Goal: Transaction & Acquisition: Book appointment/travel/reservation

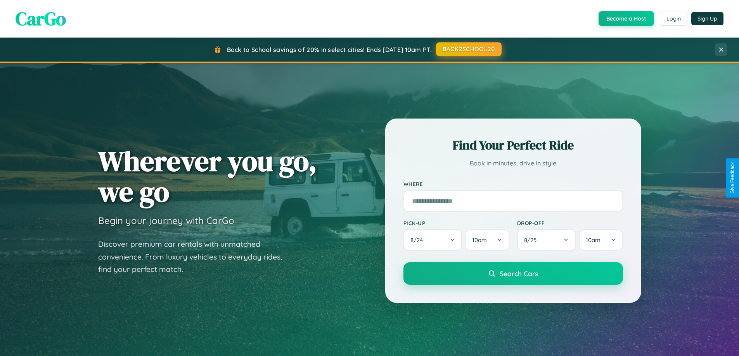
click at [468, 49] on button "BACK2SCHOOL20" at bounding box center [469, 49] width 66 height 14
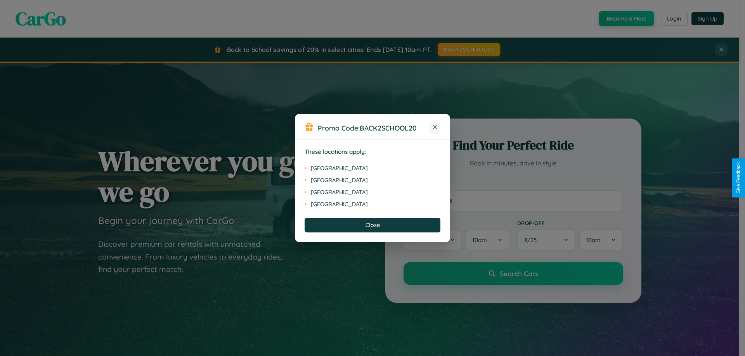
click at [435, 128] on icon at bounding box center [435, 127] width 4 height 4
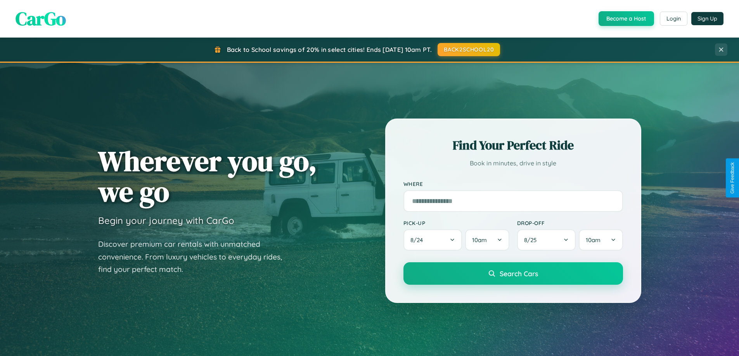
scroll to position [1493, 0]
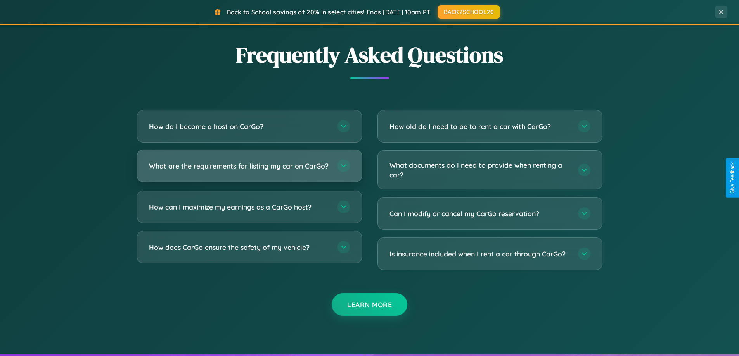
click at [249, 170] on h3 "What are the requirements for listing my car on CarGo?" at bounding box center [239, 166] width 181 height 10
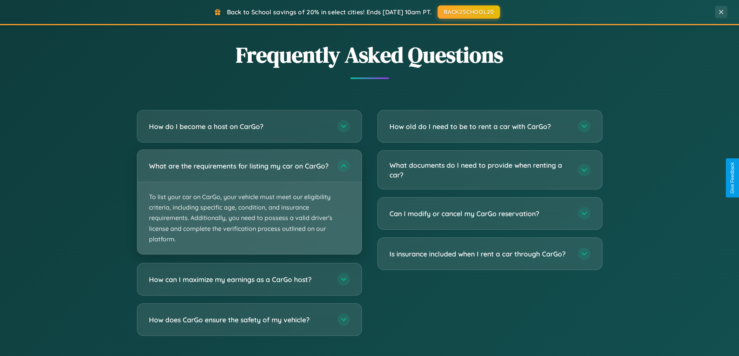
click at [249, 206] on p "To list your car on CarGo, your vehicle must meet our eligibility criteria, inc…" at bounding box center [249, 218] width 224 height 72
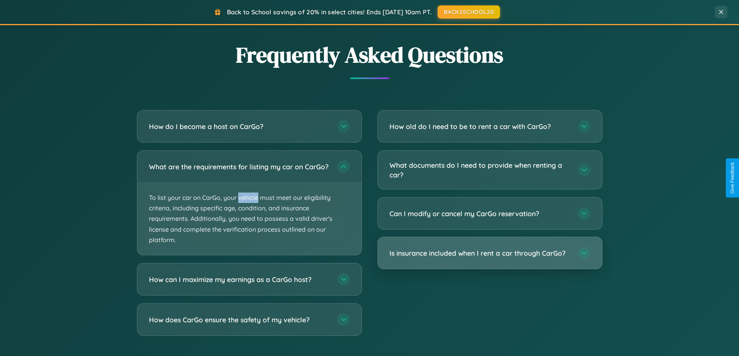
click at [490, 254] on h3 "Is insurance included when I rent a car through CarGo?" at bounding box center [479, 254] width 181 height 10
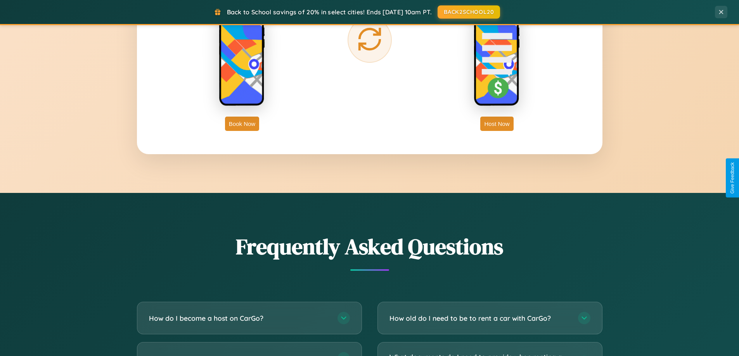
scroll to position [1246, 0]
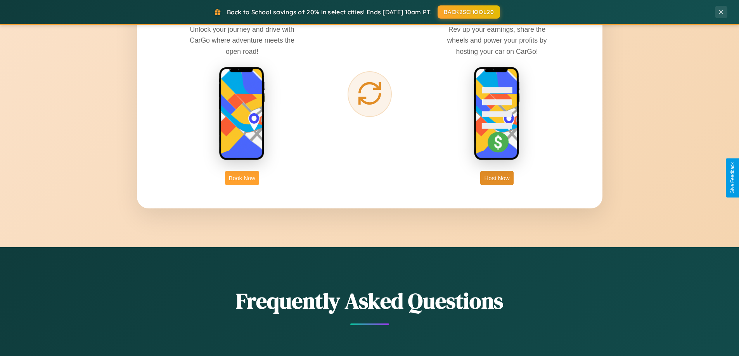
click at [242, 178] on button "Book Now" at bounding box center [242, 178] width 34 height 14
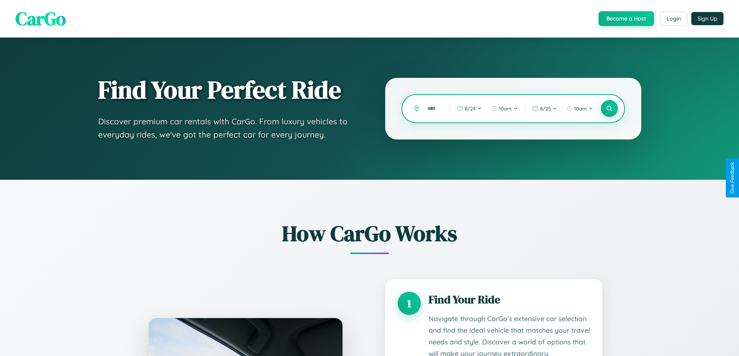
click at [432, 109] on input "text" at bounding box center [432, 109] width 19 height 14
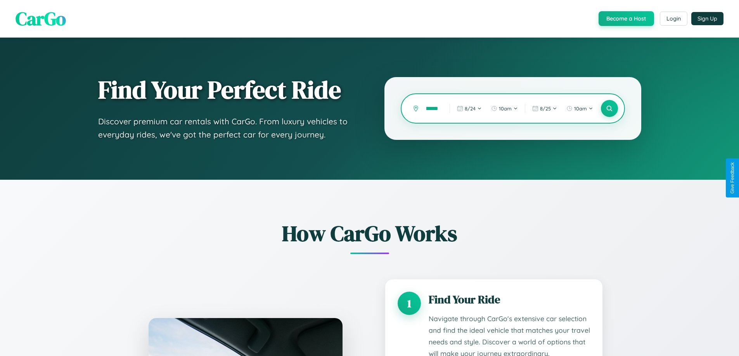
type input "*********"
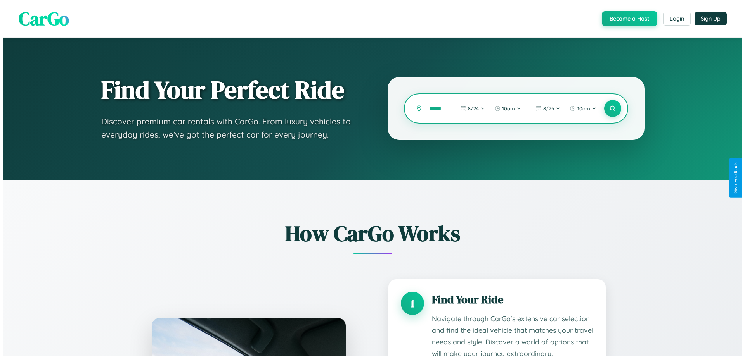
scroll to position [0, 19]
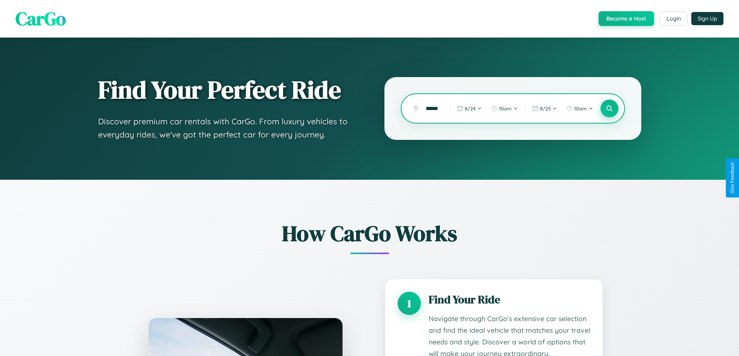
click at [609, 109] on icon at bounding box center [608, 108] width 7 height 7
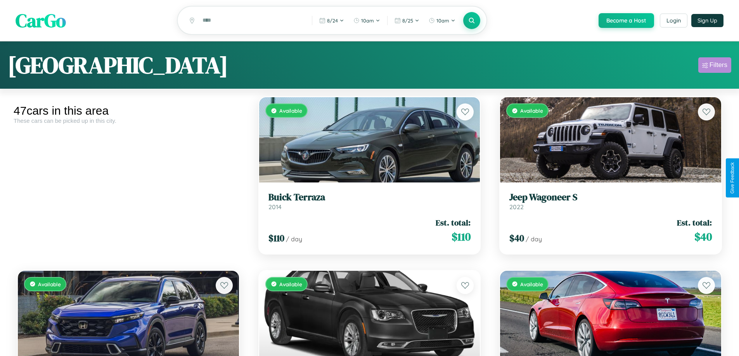
click at [714, 66] on div "Filters" at bounding box center [718, 65] width 18 height 8
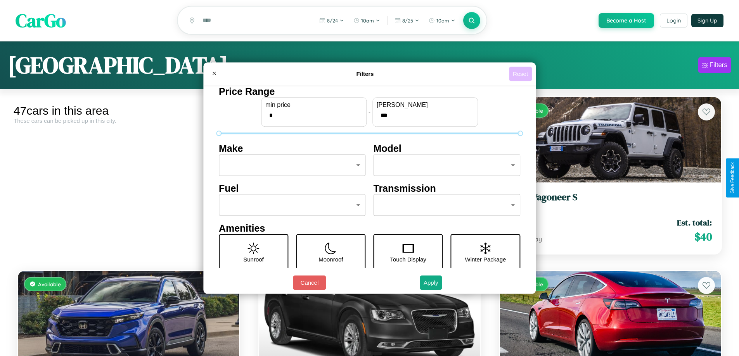
click at [521, 74] on button "Reset" at bounding box center [520, 74] width 23 height 14
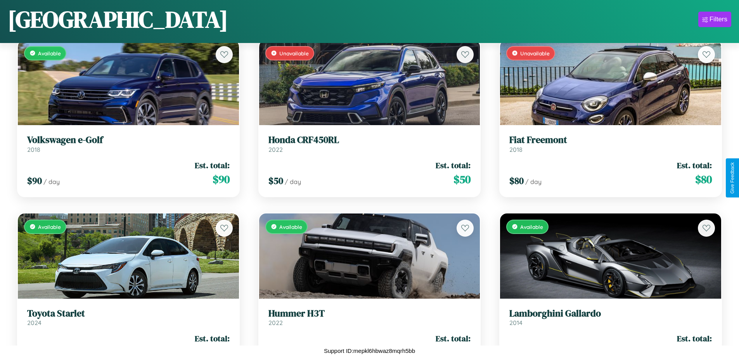
scroll to position [283, 0]
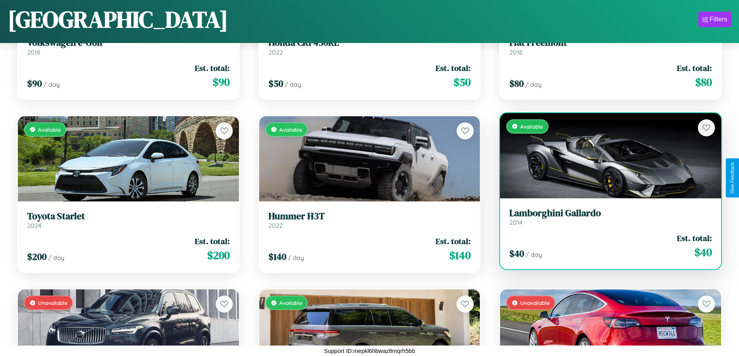
click at [605, 220] on link "Lamborghini Gallardo 2014" at bounding box center [610, 217] width 202 height 19
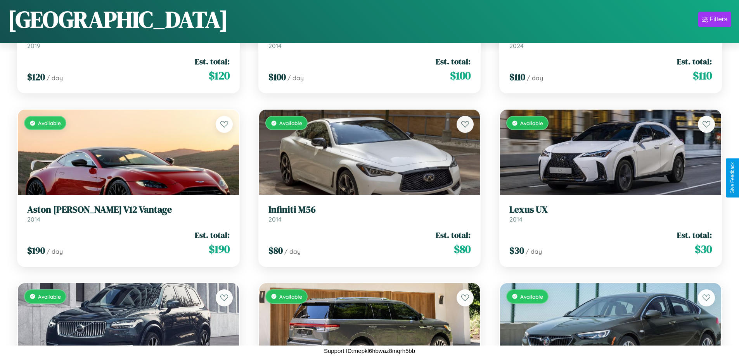
scroll to position [1325, 0]
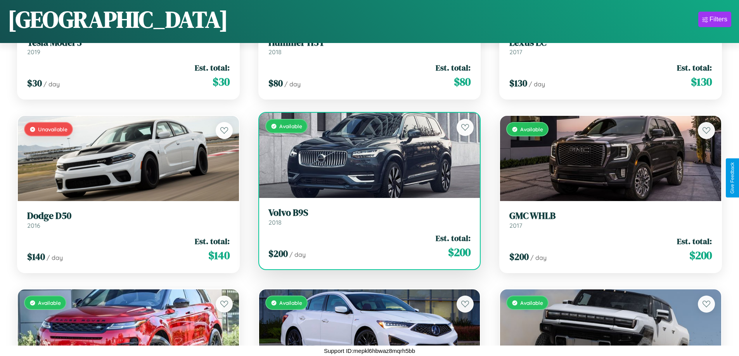
click at [366, 159] on div "Available" at bounding box center [369, 155] width 221 height 85
click at [366, 156] on div "Available" at bounding box center [369, 155] width 221 height 85
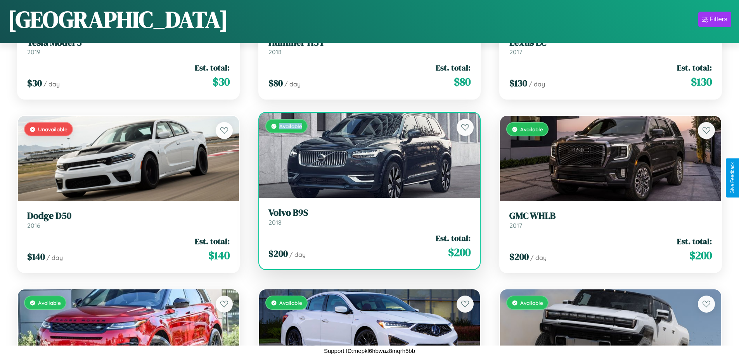
click at [366, 156] on div "Available" at bounding box center [369, 155] width 221 height 85
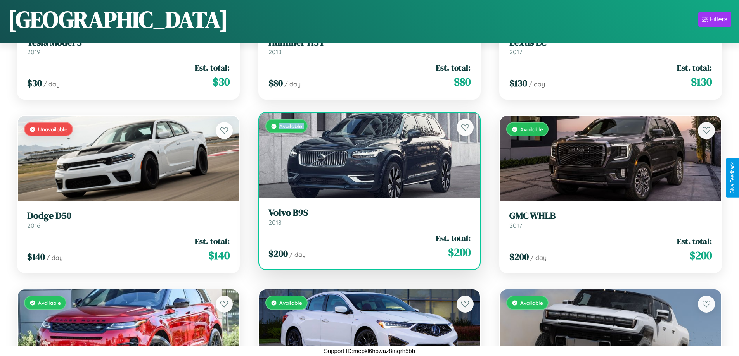
click at [366, 156] on div "Available" at bounding box center [369, 155] width 221 height 85
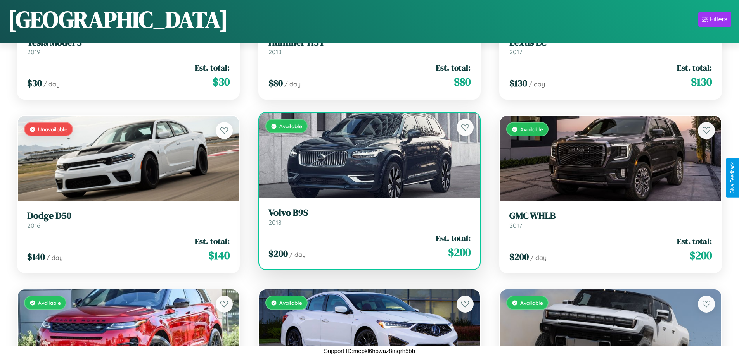
click at [366, 156] on div "Available" at bounding box center [369, 155] width 221 height 85
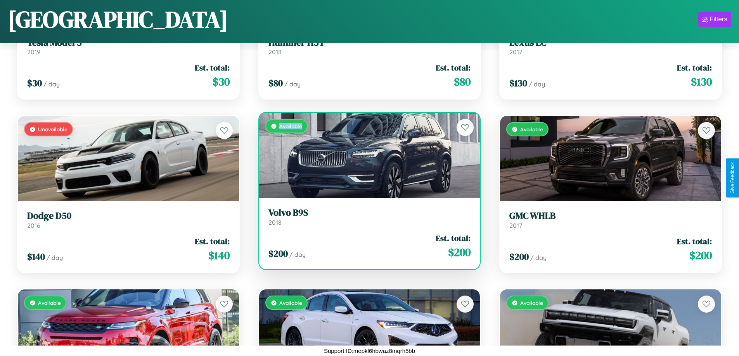
click at [366, 156] on div "Available" at bounding box center [369, 155] width 221 height 85
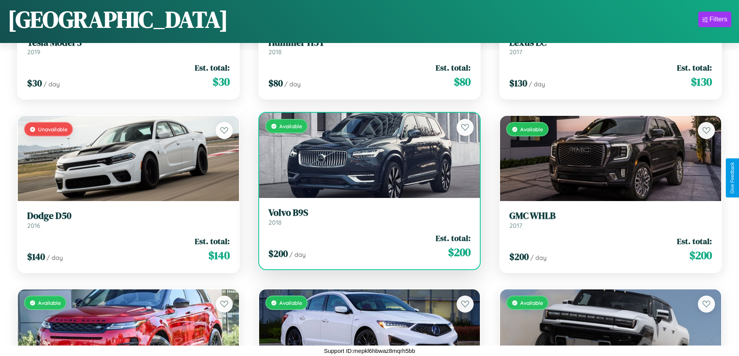
click at [366, 217] on h3 "Volvo B9S" at bounding box center [369, 213] width 202 height 11
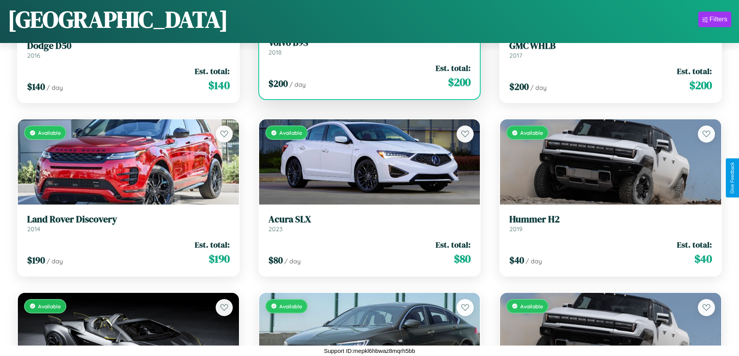
scroll to position [1499, 0]
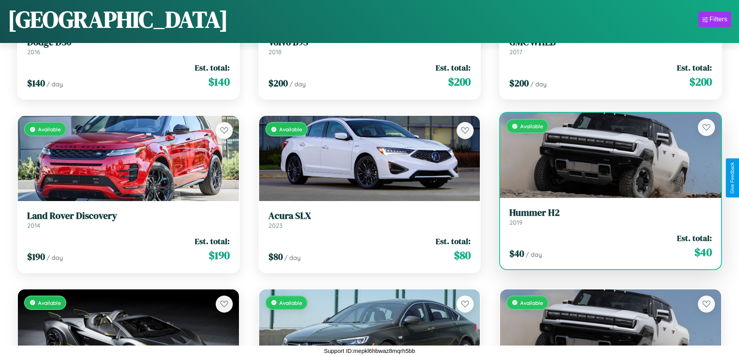
click at [605, 156] on div "Available" at bounding box center [610, 155] width 221 height 85
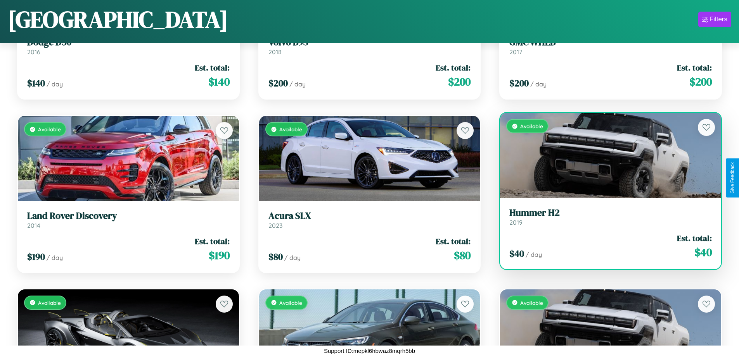
click at [605, 156] on div "Available" at bounding box center [610, 155] width 221 height 85
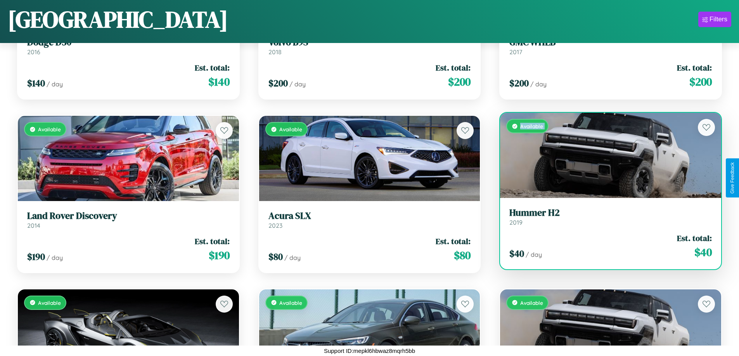
click at [605, 156] on div "Available" at bounding box center [610, 155] width 221 height 85
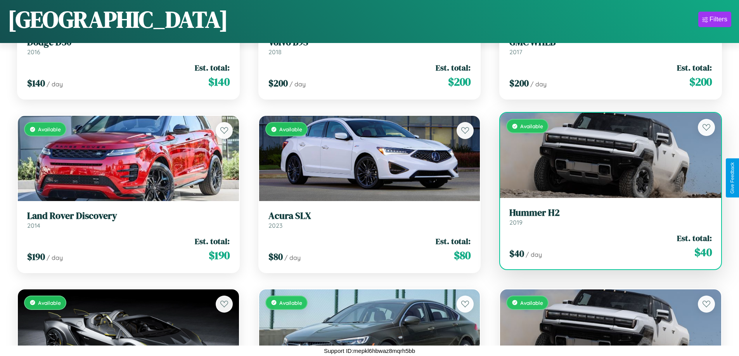
click at [605, 156] on div "Available" at bounding box center [610, 155] width 221 height 85
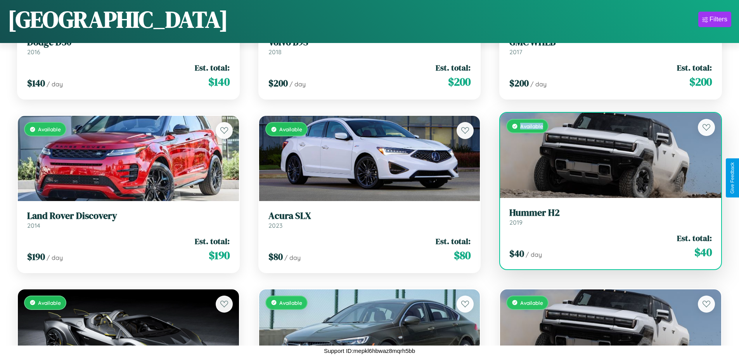
click at [605, 156] on div "Available" at bounding box center [610, 155] width 221 height 85
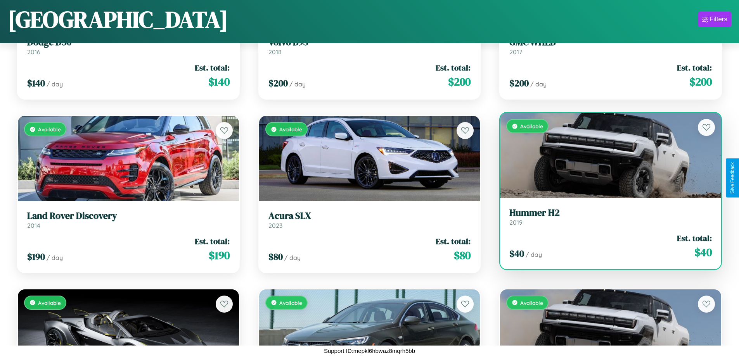
click at [605, 217] on h3 "Hummer H2" at bounding box center [610, 213] width 202 height 11
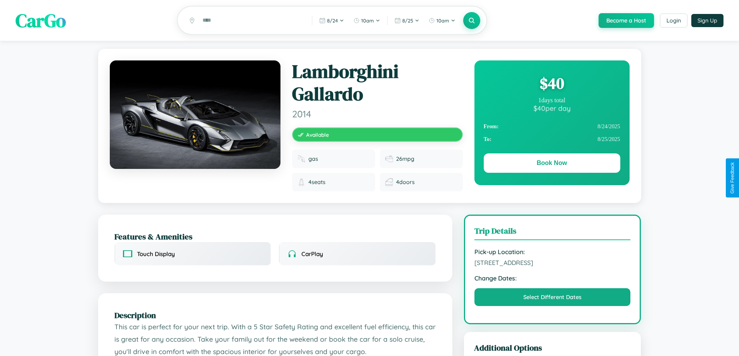
click at [552, 85] on div "$ 40" at bounding box center [552, 83] width 137 height 21
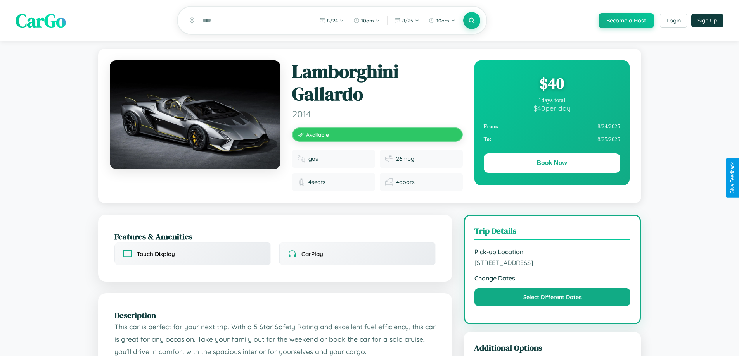
click at [552, 85] on div "$ 40" at bounding box center [552, 83] width 137 height 21
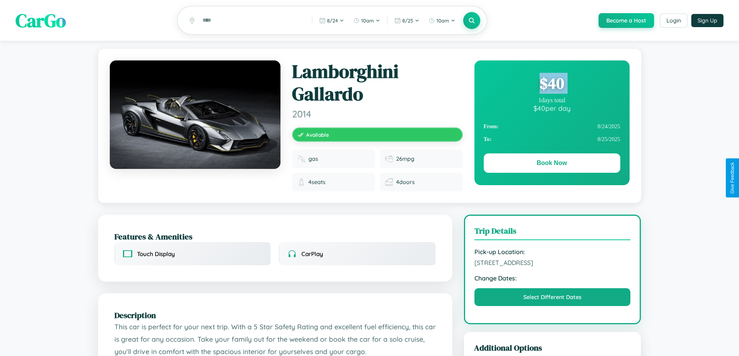
click at [552, 85] on div "$ 40" at bounding box center [552, 83] width 137 height 21
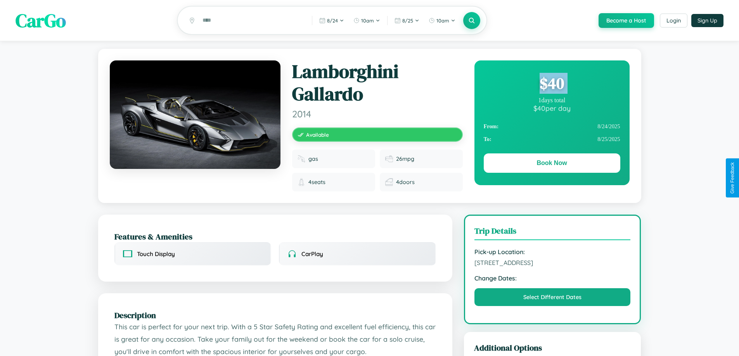
click at [552, 85] on div "$ 40" at bounding box center [552, 83] width 137 height 21
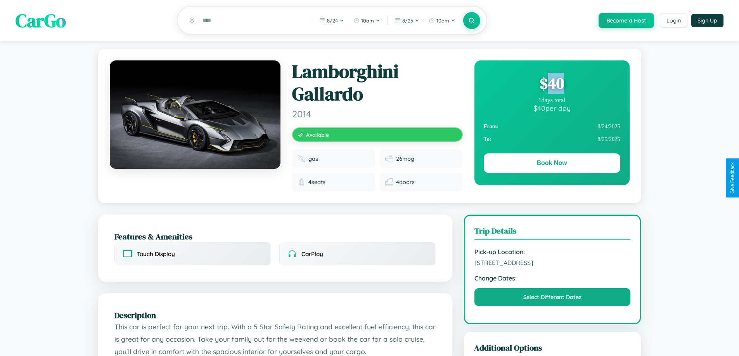
click at [552, 85] on div "$ 40" at bounding box center [552, 83] width 137 height 21
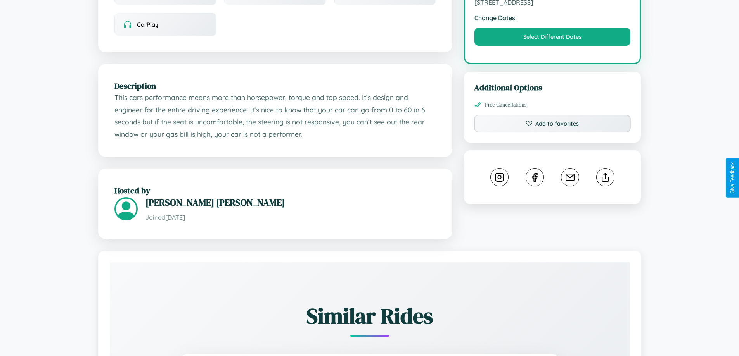
scroll to position [255, 0]
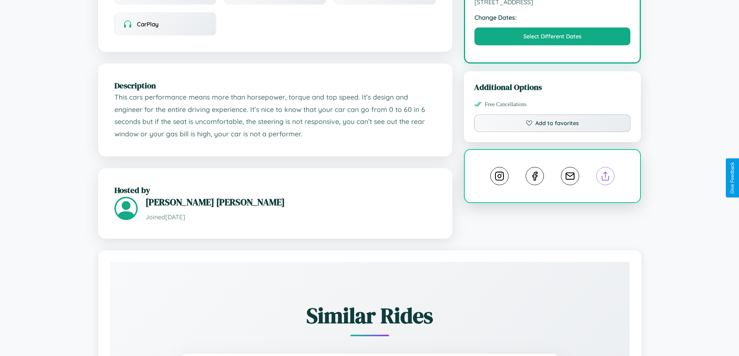
click at [605, 177] on line at bounding box center [605, 174] width 0 height 5
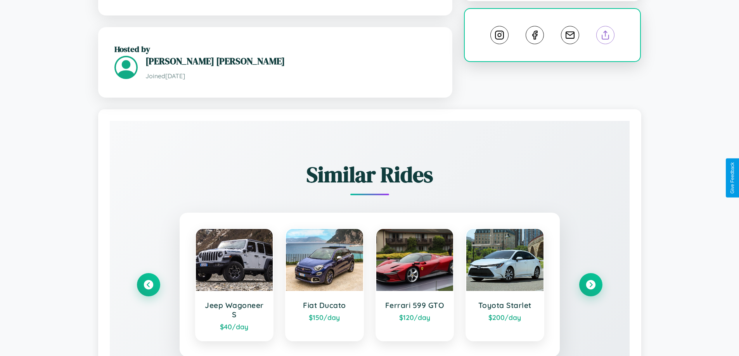
scroll to position [467, 0]
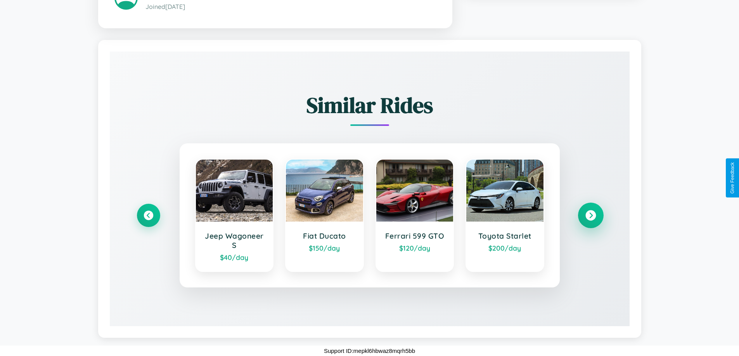
click at [590, 216] on icon at bounding box center [590, 216] width 10 height 10
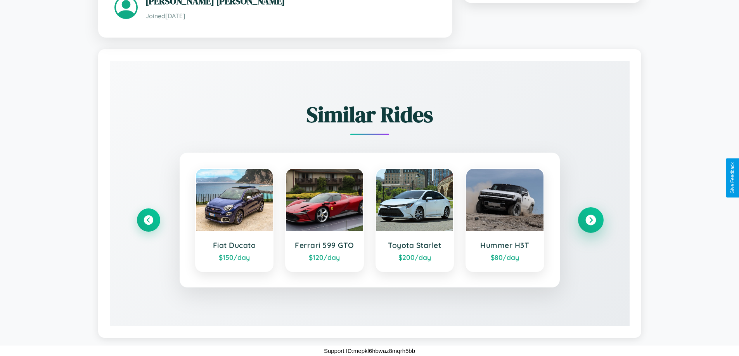
scroll to position [457, 0]
click at [590, 220] on icon at bounding box center [590, 220] width 10 height 10
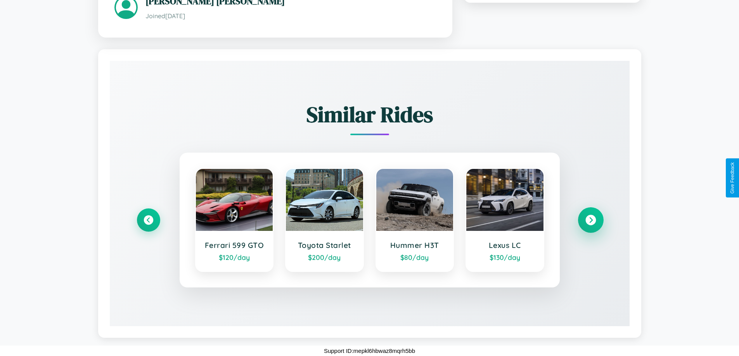
click at [590, 220] on icon at bounding box center [590, 220] width 10 height 10
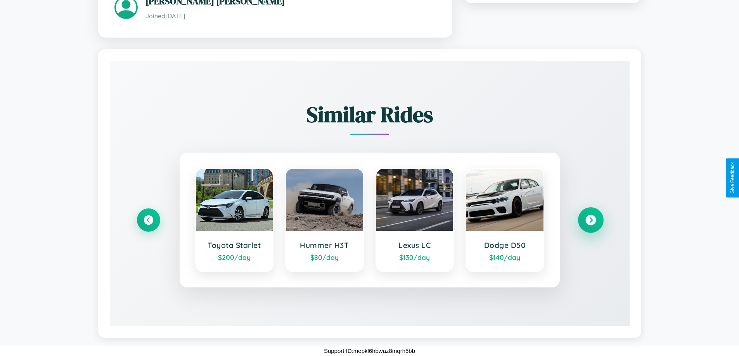
click at [590, 220] on icon at bounding box center [590, 220] width 10 height 10
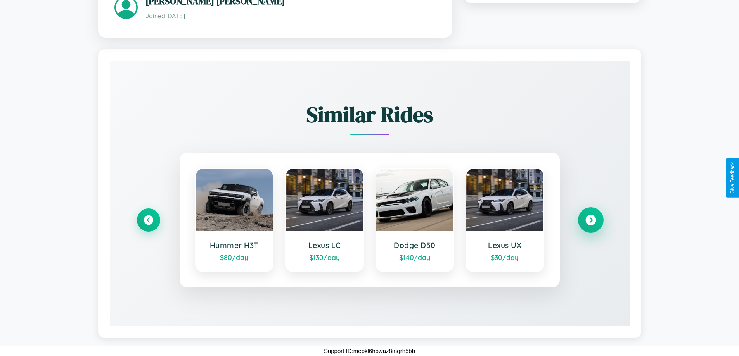
click at [590, 220] on icon at bounding box center [590, 220] width 10 height 10
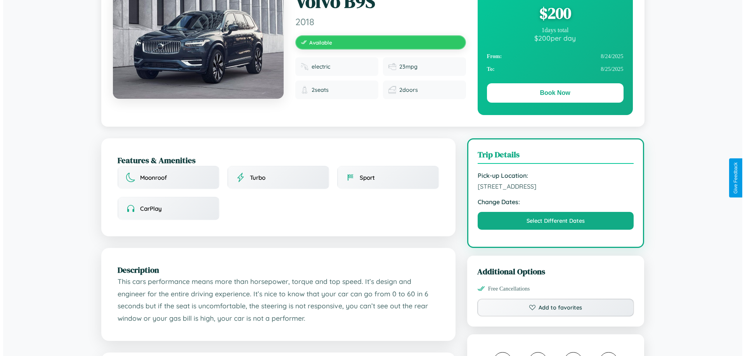
scroll to position [0, 0]
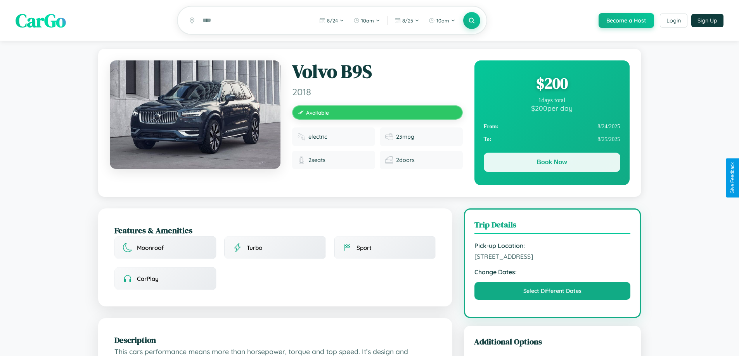
click at [552, 164] on button "Book Now" at bounding box center [552, 162] width 137 height 19
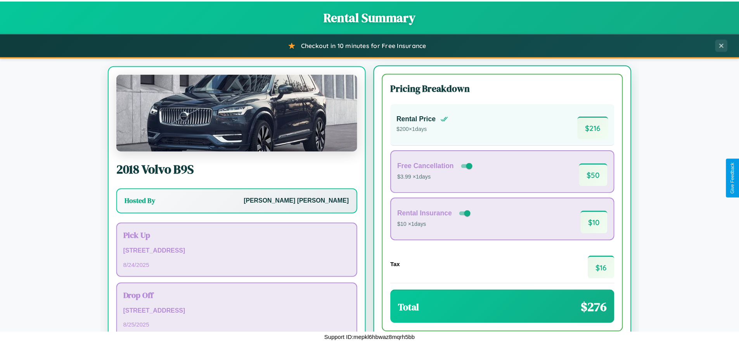
scroll to position [36, 0]
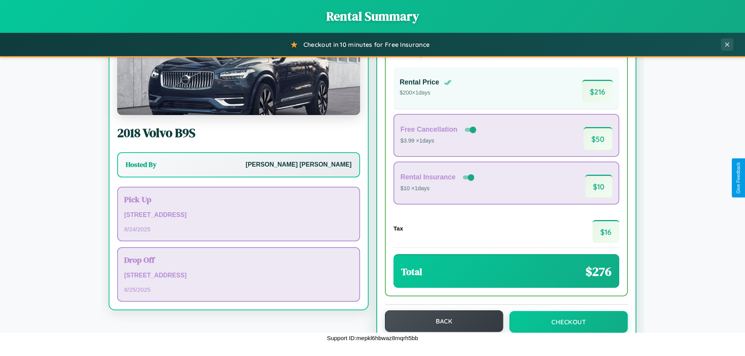
click at [440, 322] on button "Back" at bounding box center [444, 322] width 118 height 22
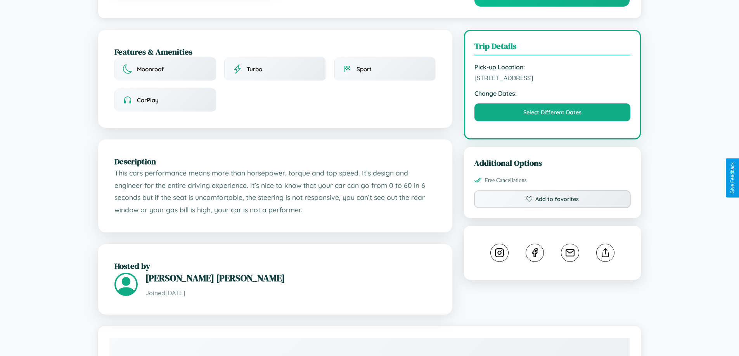
scroll to position [194, 0]
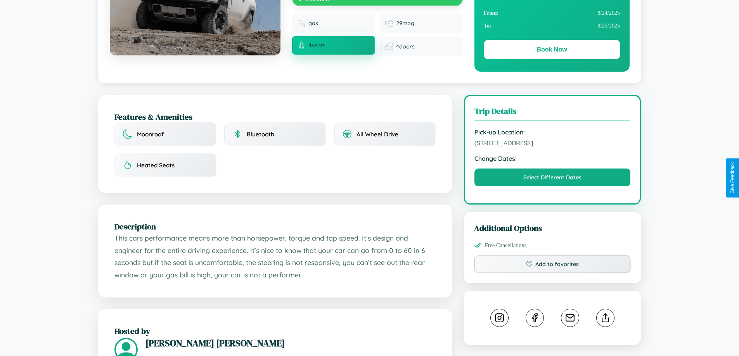
scroll to position [255, 0]
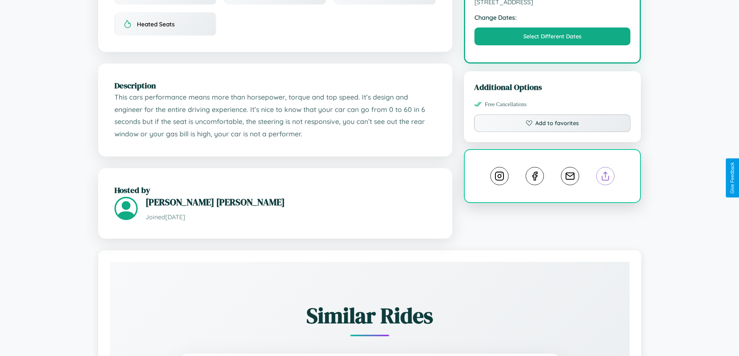
click at [605, 177] on line at bounding box center [605, 174] width 0 height 5
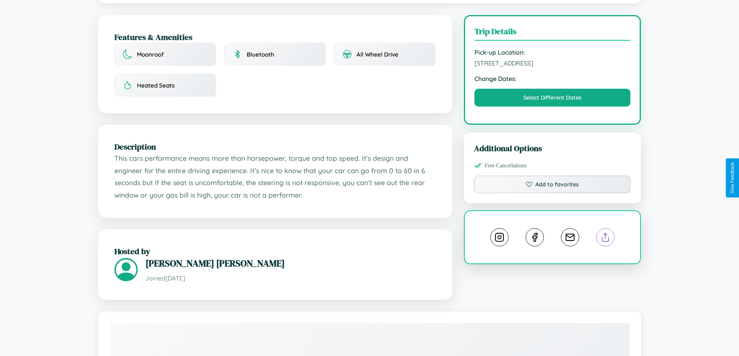
scroll to position [200, 0]
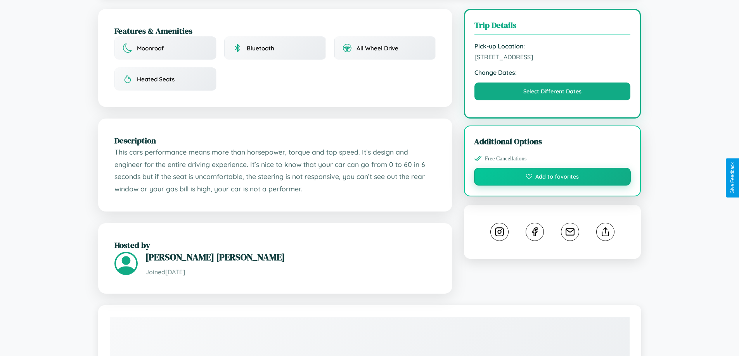
click at [552, 178] on button "Add to favorites" at bounding box center [552, 177] width 157 height 18
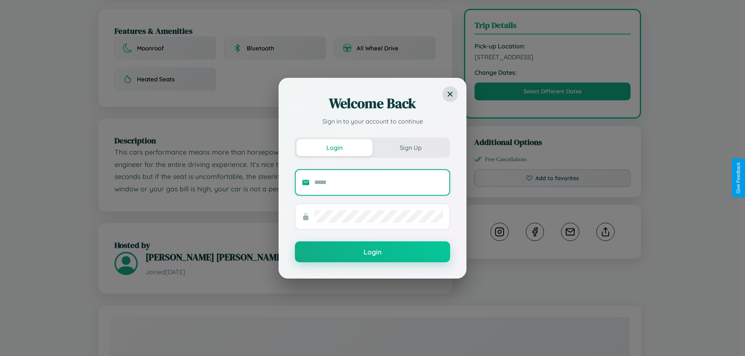
click at [379, 182] on input "text" at bounding box center [378, 182] width 129 height 12
type input "**********"
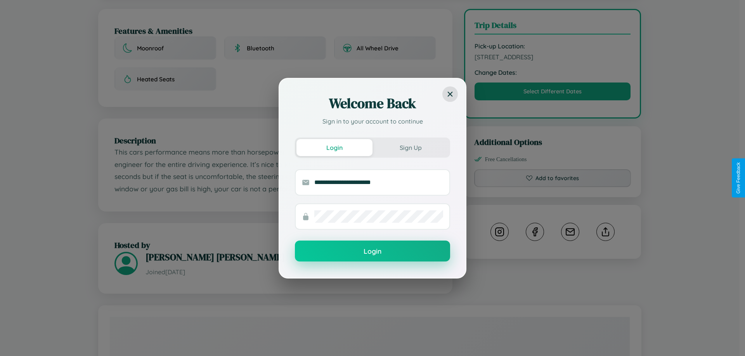
click at [372, 251] on button "Login" at bounding box center [372, 251] width 155 height 21
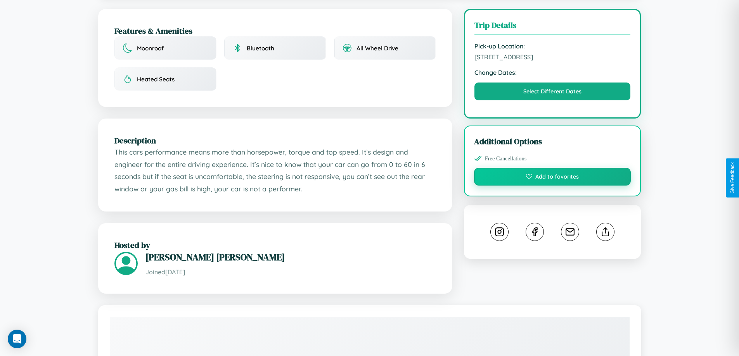
click at [552, 178] on button "Add to favorites" at bounding box center [552, 177] width 157 height 18
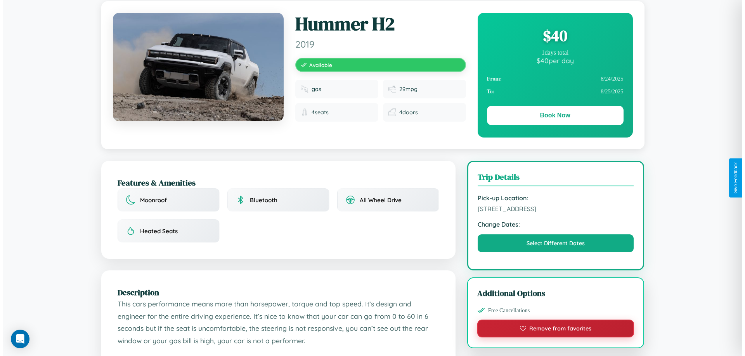
scroll to position [0, 0]
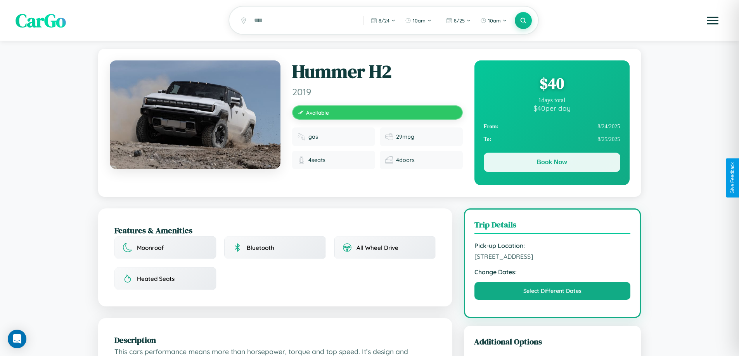
click at [552, 164] on button "Book Now" at bounding box center [552, 162] width 137 height 19
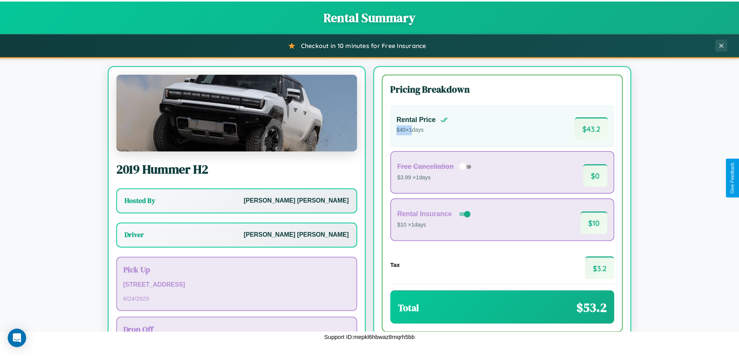
scroll to position [56, 0]
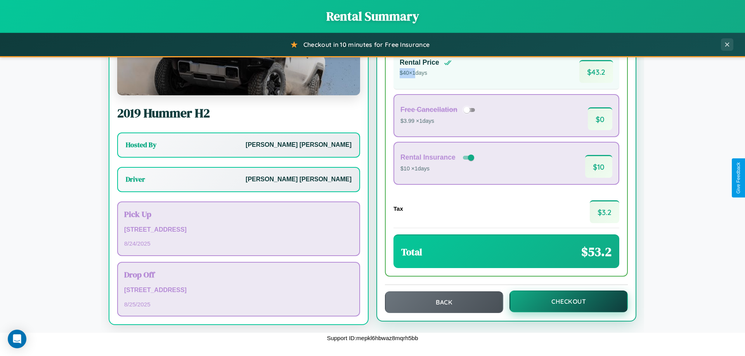
click at [563, 302] on button "Checkout" at bounding box center [568, 302] width 118 height 22
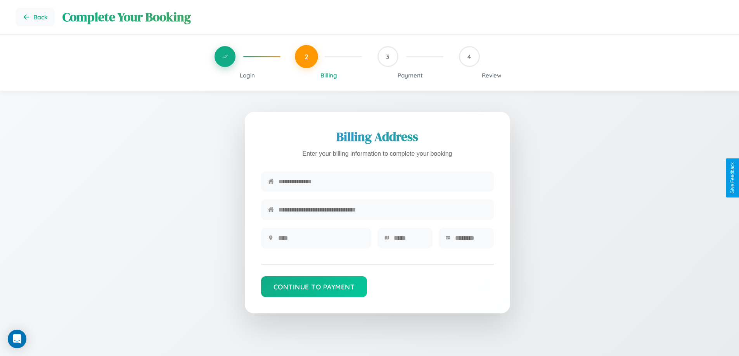
click at [382, 182] on input "text" at bounding box center [382, 181] width 208 height 19
type input "**********"
click at [321, 241] on input "text" at bounding box center [321, 238] width 86 height 19
type input "********"
click at [409, 241] on input "text" at bounding box center [410, 238] width 32 height 19
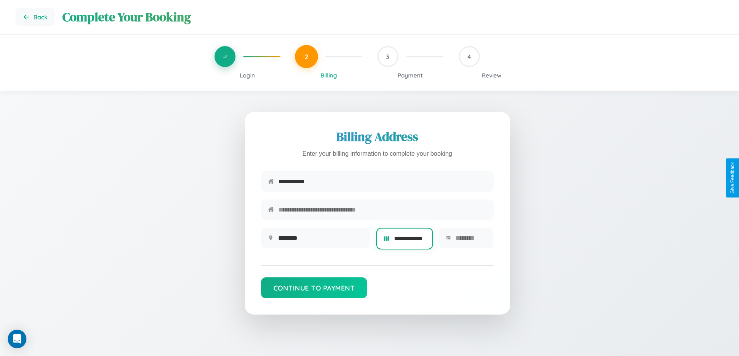
scroll to position [0, 8]
type input "**********"
click at [471, 241] on input "text" at bounding box center [470, 238] width 31 height 19
type input "*****"
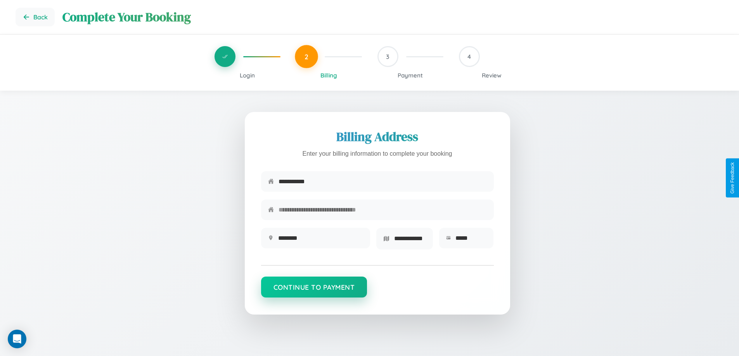
click at [314, 290] on button "Continue to Payment" at bounding box center [314, 287] width 106 height 21
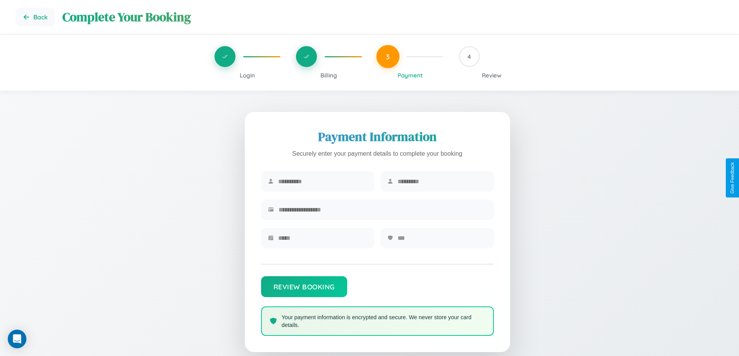
click at [322, 182] on input "text" at bounding box center [322, 181] width 89 height 19
type input "******"
click at [442, 182] on input "text" at bounding box center [442, 181] width 89 height 19
type input "******"
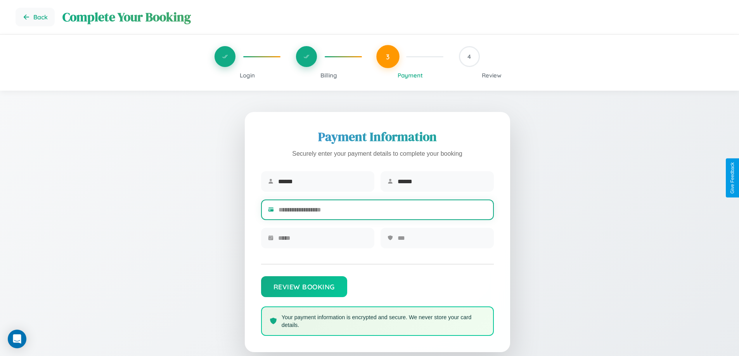
click at [382, 211] on input "text" at bounding box center [382, 210] width 208 height 19
type input "**********"
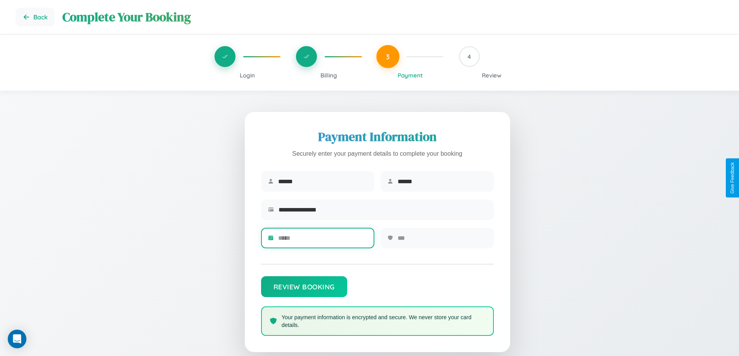
click at [322, 241] on input "text" at bounding box center [322, 238] width 89 height 19
type input "*****"
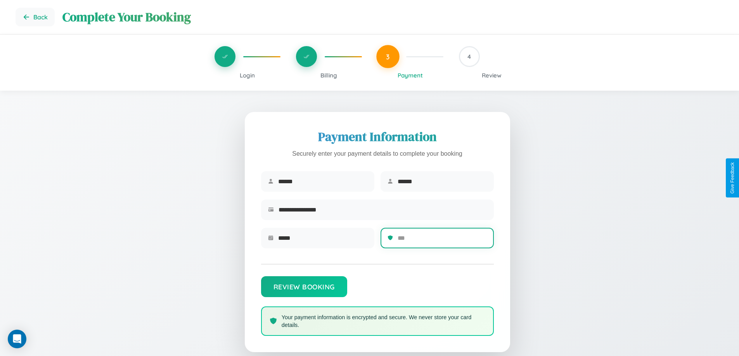
click at [442, 241] on input "text" at bounding box center [442, 238] width 89 height 19
type input "***"
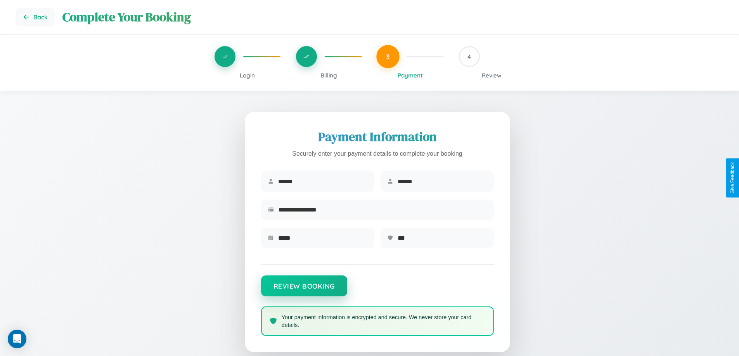
click at [304, 290] on button "Review Booking" at bounding box center [304, 286] width 86 height 21
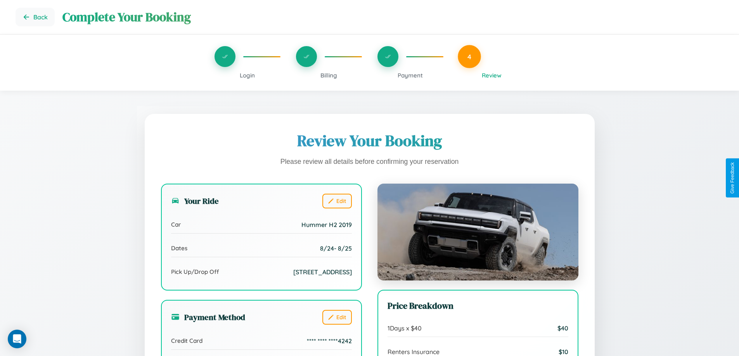
click at [329, 75] on span "Billing" at bounding box center [328, 75] width 17 height 7
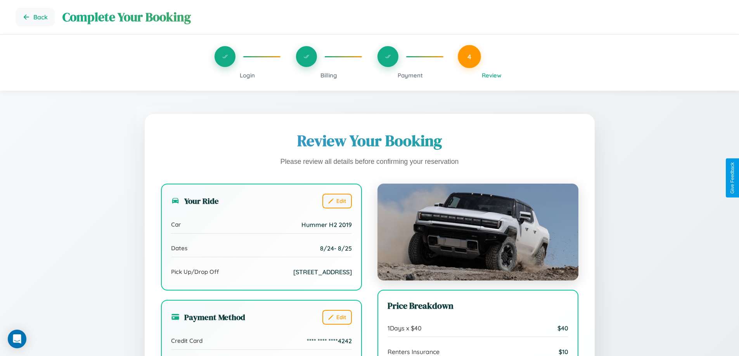
click at [329, 75] on span "Billing" at bounding box center [328, 75] width 17 height 7
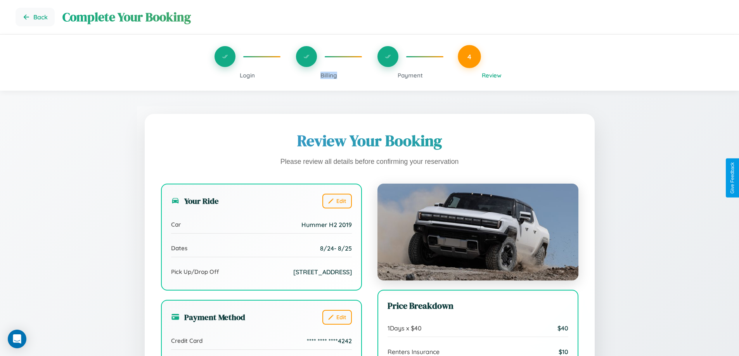
click at [329, 75] on span "Billing" at bounding box center [328, 75] width 17 height 7
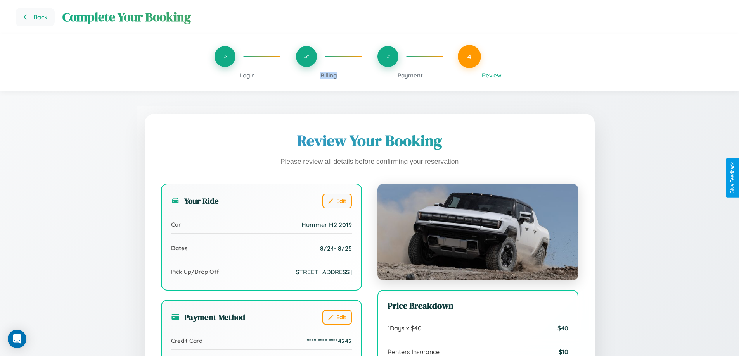
click at [329, 75] on span "Billing" at bounding box center [328, 75] width 17 height 7
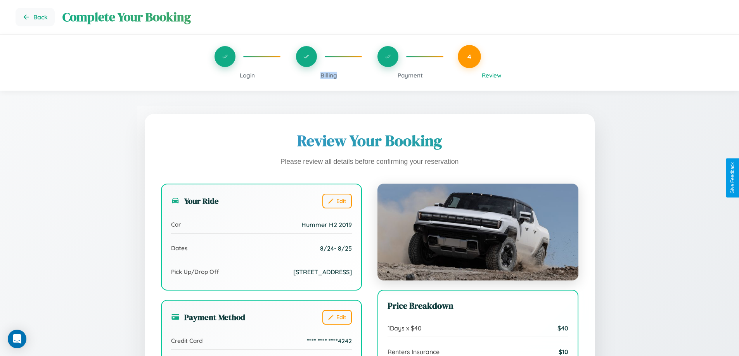
click at [329, 75] on span "Billing" at bounding box center [328, 75] width 17 height 7
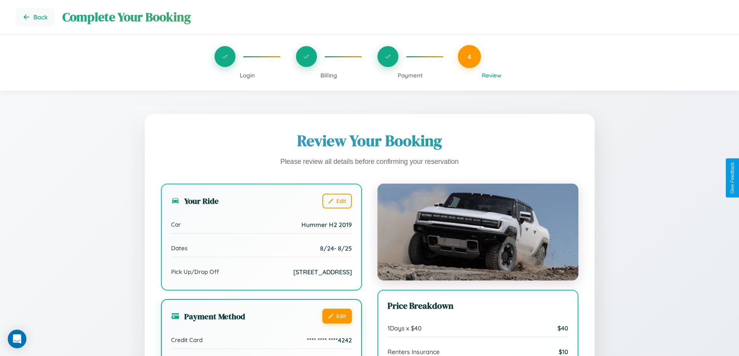
click at [337, 324] on button "Edit" at bounding box center [336, 316] width 29 height 15
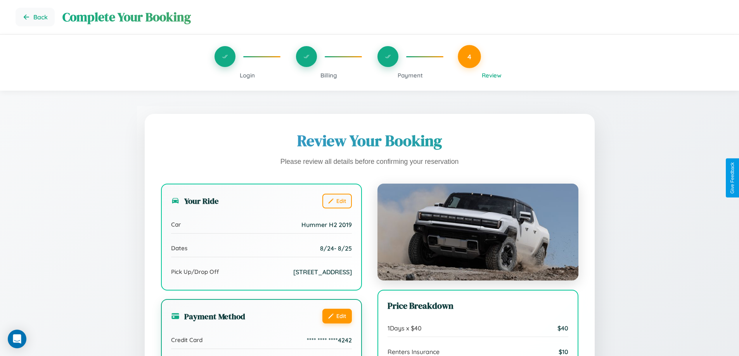
click at [337, 324] on button "Edit" at bounding box center [336, 316] width 29 height 15
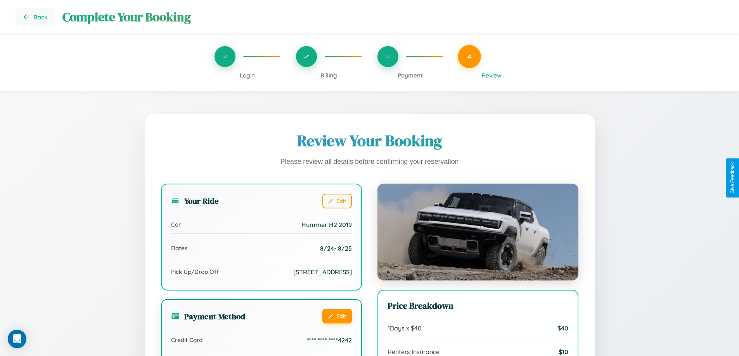
click at [337, 324] on button "Edit" at bounding box center [336, 316] width 29 height 15
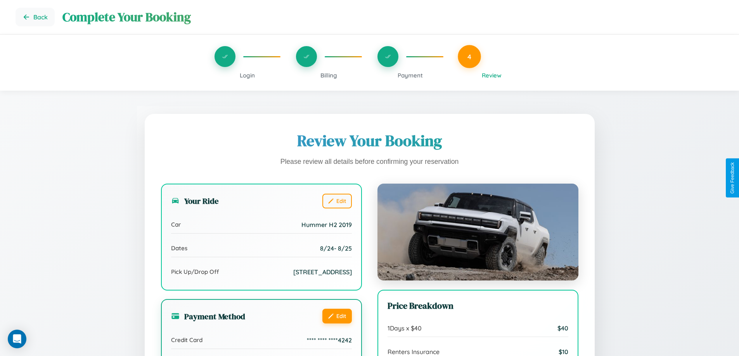
click at [337, 324] on button "Edit" at bounding box center [336, 316] width 29 height 15
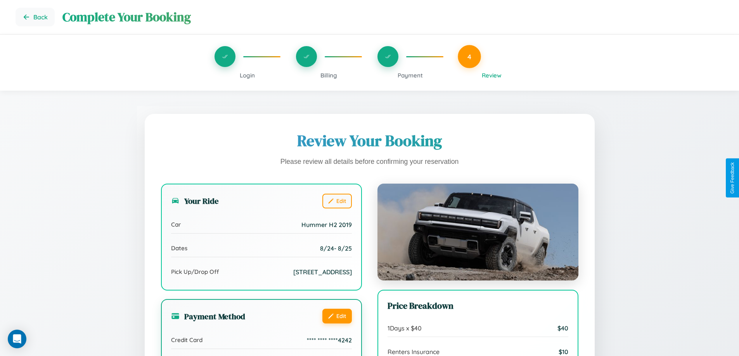
click at [337, 324] on button "Edit" at bounding box center [336, 316] width 29 height 15
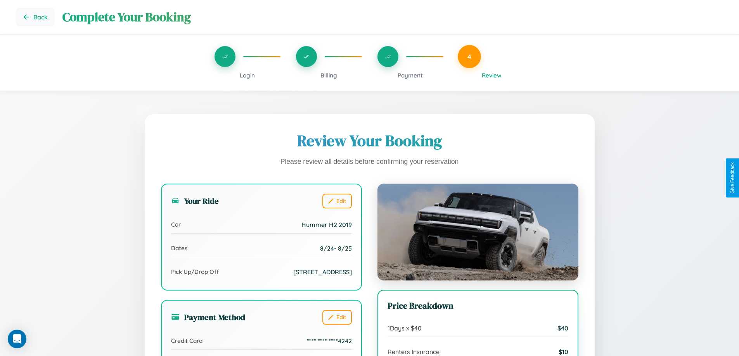
scroll to position [63, 0]
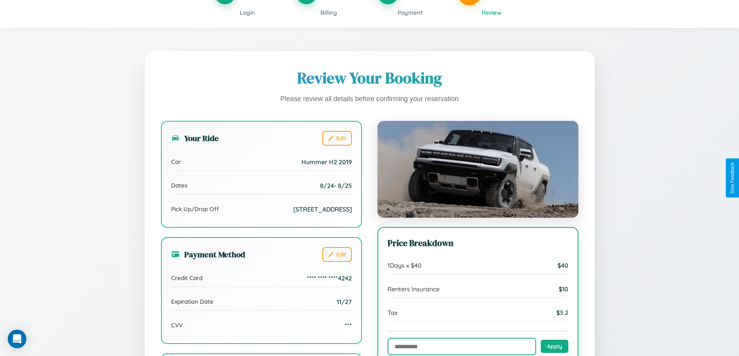
click at [462, 347] on input "text" at bounding box center [461, 346] width 149 height 17
type input "**********"
click at [554, 347] on button "Apply" at bounding box center [555, 346] width 28 height 13
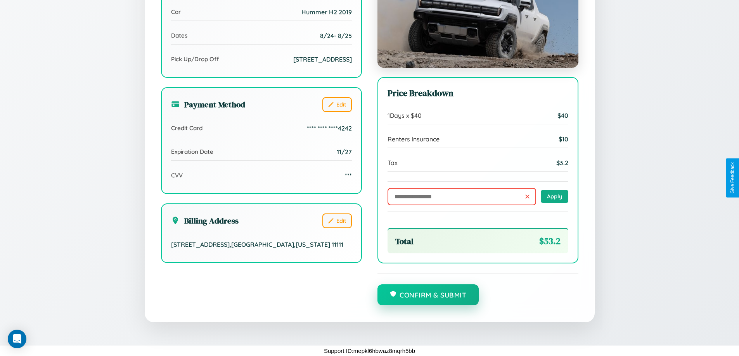
click at [428, 296] on button "Confirm & Submit" at bounding box center [428, 295] width 102 height 21
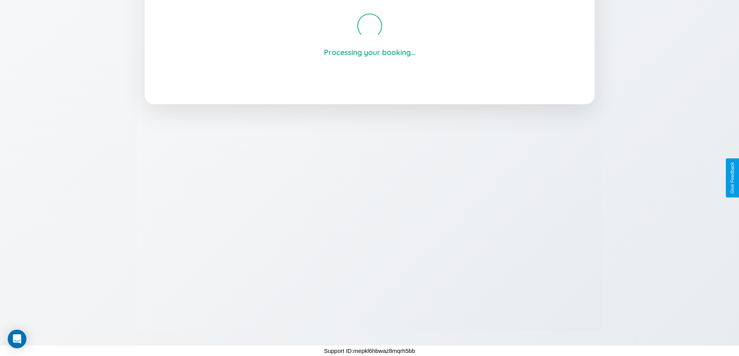
scroll to position [148, 0]
